Goal: Task Accomplishment & Management: Manage account settings

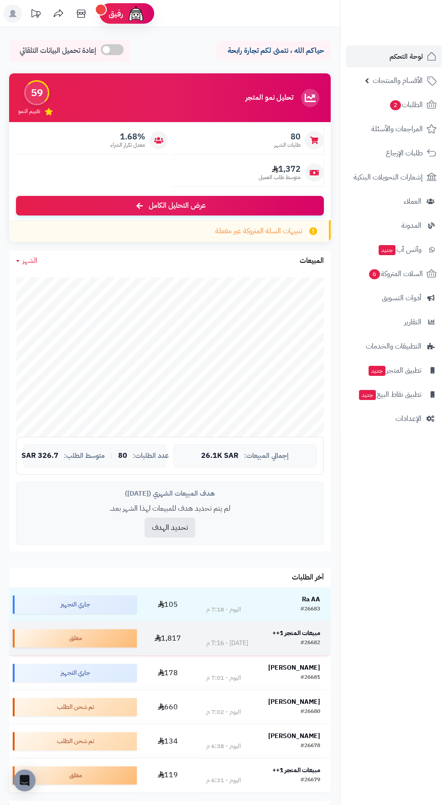
click at [302, 631] on strong "مبيعات المتجر 1++" at bounding box center [296, 633] width 48 height 10
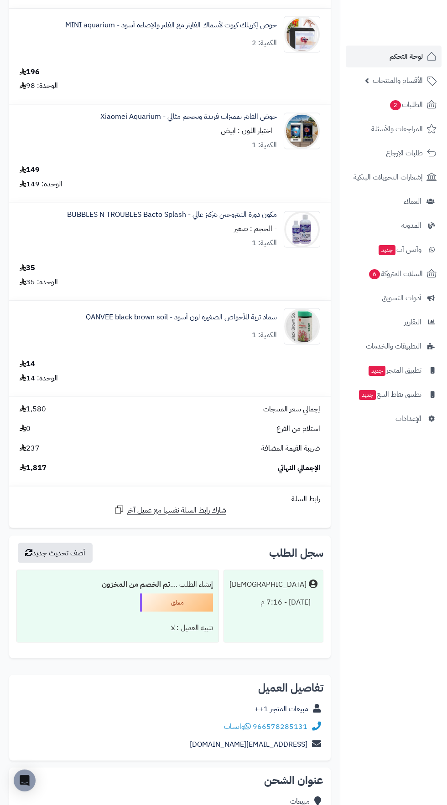
scroll to position [2207, 0]
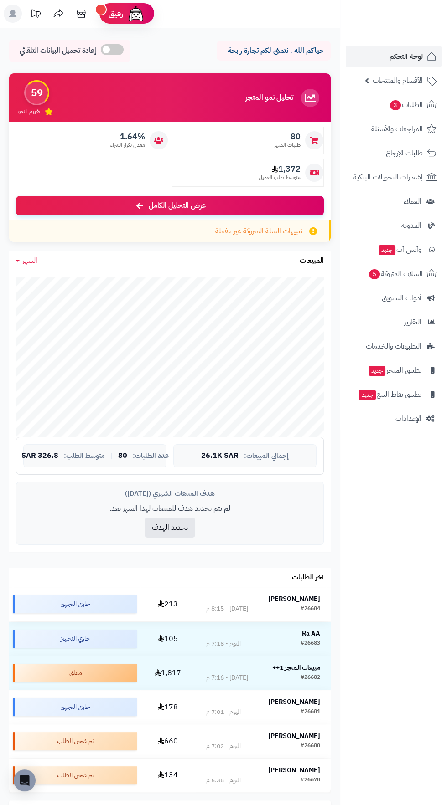
click at [302, 602] on strong "علي آل موسى" at bounding box center [294, 599] width 52 height 10
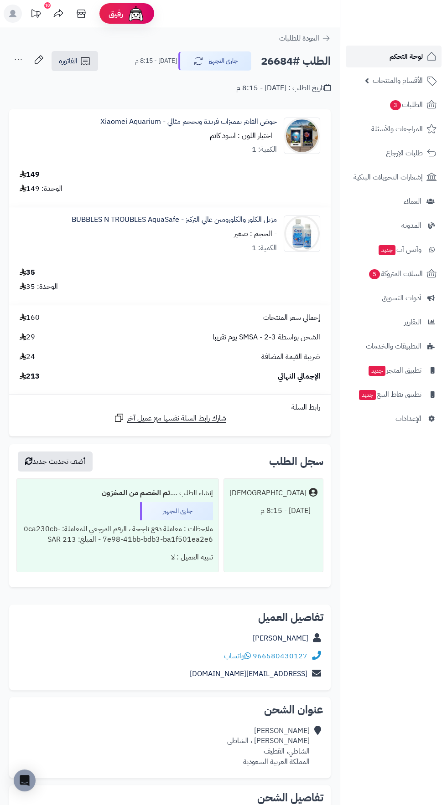
click at [405, 52] on span "لوحة التحكم" at bounding box center [405, 56] width 33 height 13
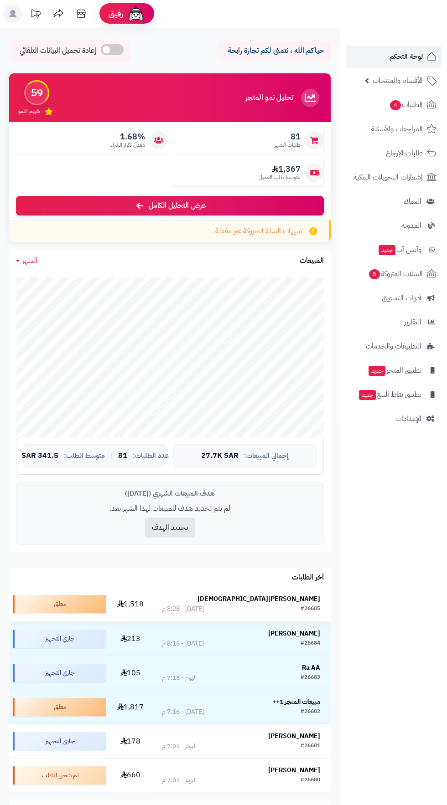
click at [309, 598] on strong "أحمد البابا" at bounding box center [258, 599] width 123 height 10
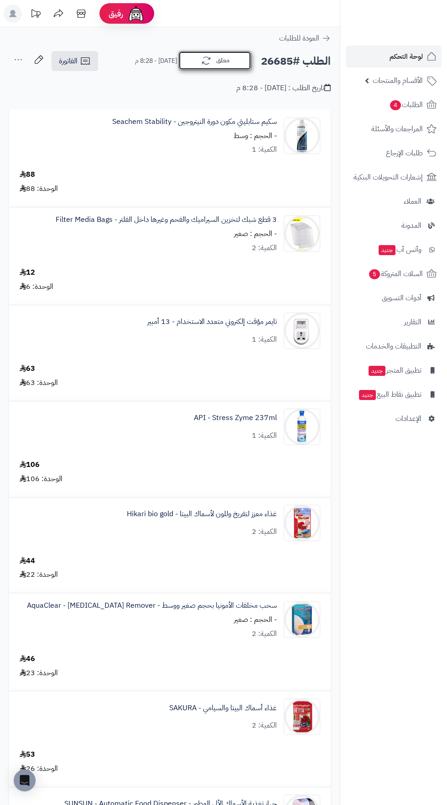
click at [206, 61] on icon "button" at bounding box center [206, 60] width 11 height 11
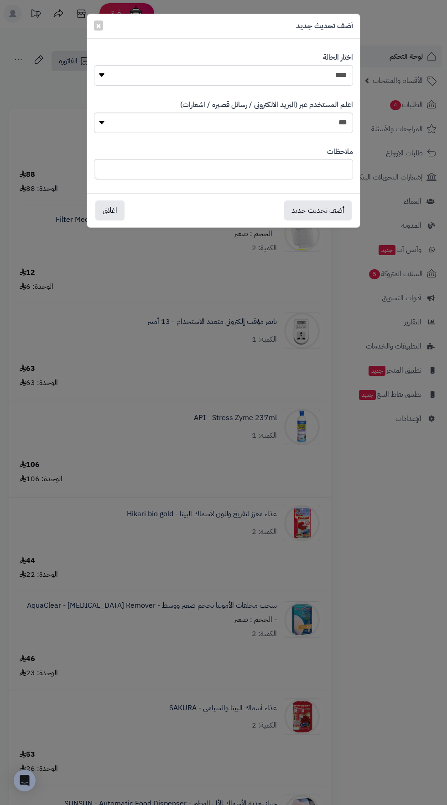
click at [330, 72] on select "**********" at bounding box center [223, 75] width 259 height 21
select select "*"
click at [94, 65] on select "**********" at bounding box center [223, 75] width 259 height 21
click at [320, 207] on button "أضف تحديث جديد" at bounding box center [317, 210] width 67 height 20
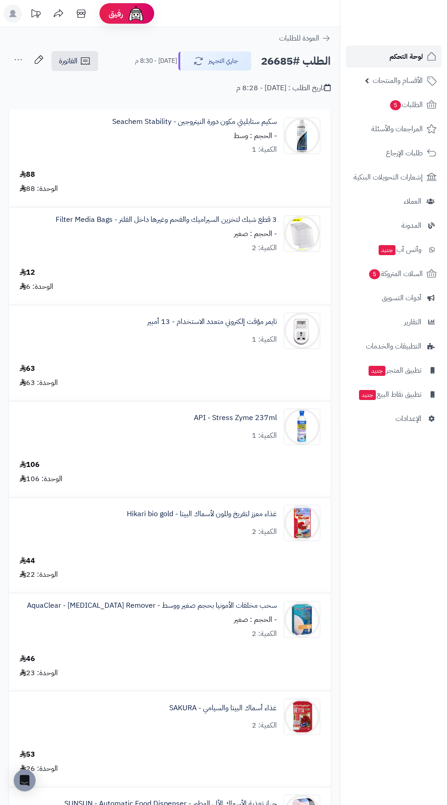
click at [403, 55] on span "لوحة التحكم" at bounding box center [405, 56] width 33 height 13
